Goal: Navigation & Orientation: Find specific page/section

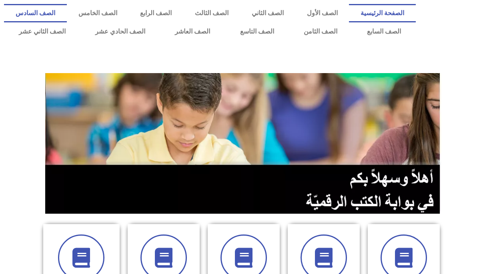
click at [67, 10] on link "الصف السادس" at bounding box center [35, 13] width 63 height 18
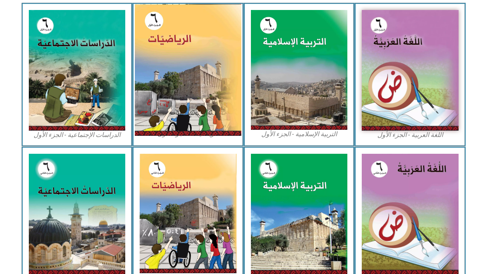
scroll to position [247, 0]
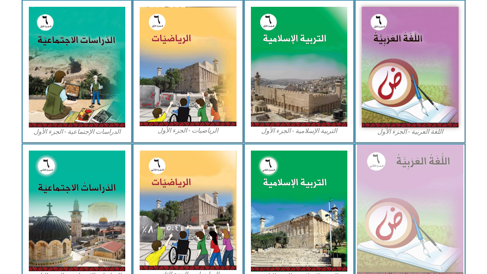
click at [408, 213] on img at bounding box center [410, 211] width 106 height 133
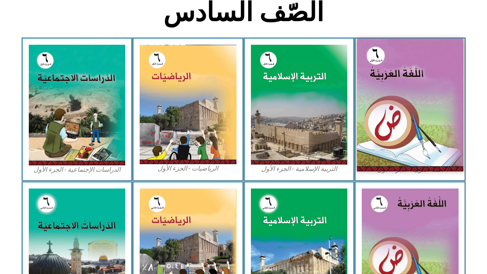
scroll to position [206, 0]
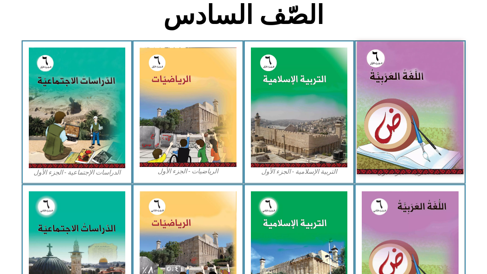
click at [432, 83] on img at bounding box center [410, 108] width 106 height 133
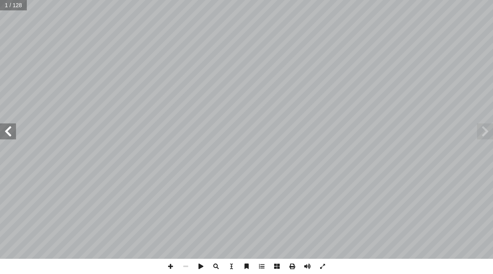
click at [8, 132] on span at bounding box center [8, 132] width 16 height 16
click at [10, 132] on span at bounding box center [8, 132] width 16 height 16
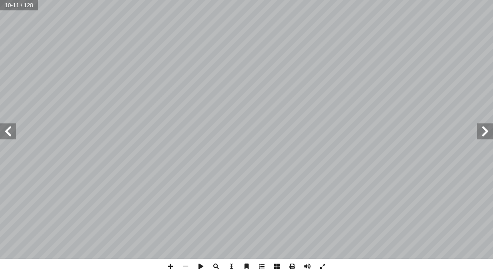
click at [10, 132] on span at bounding box center [8, 132] width 16 height 16
click at [172, 267] on span at bounding box center [170, 266] width 15 height 15
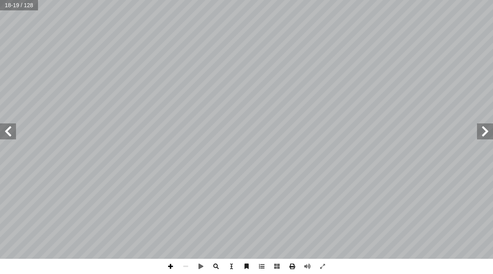
click at [171, 266] on span at bounding box center [170, 266] width 15 height 15
click at [3, 128] on span at bounding box center [8, 132] width 16 height 16
click at [170, 267] on span at bounding box center [170, 266] width 15 height 15
click at [174, 270] on span at bounding box center [170, 266] width 15 height 15
